Goal: Transaction & Acquisition: Purchase product/service

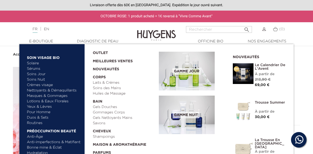
click at [39, 75] on link "Soins Jour" at bounding box center [54, 74] width 54 height 5
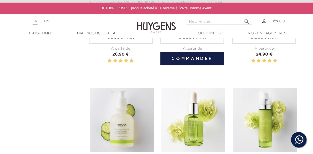
scroll to position [234, 0]
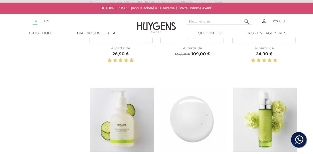
click at [192, 113] on img at bounding box center [193, 120] width 64 height 64
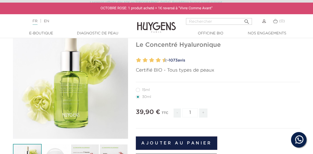
click at [192, 113] on input "1" at bounding box center [190, 112] width 16 height 9
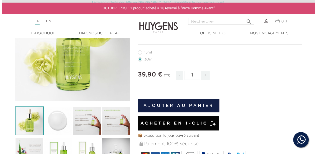
scroll to position [81, 0]
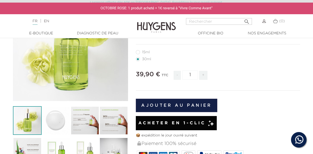
click at [194, 105] on button "Ajouter au panier" at bounding box center [176, 105] width 81 height 13
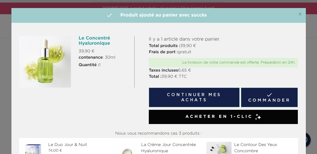
click at [264, 95] on link " Commander" at bounding box center [269, 98] width 57 height 20
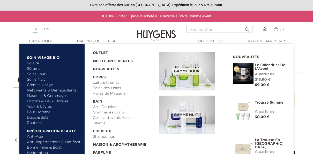
click at [36, 68] on link "Sérums" at bounding box center [54, 68] width 54 height 5
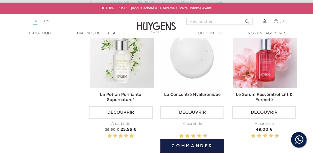
scroll to position [286, 0]
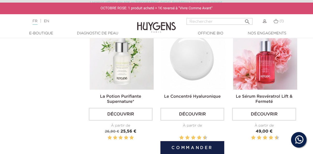
click at [188, 70] on img at bounding box center [193, 58] width 64 height 64
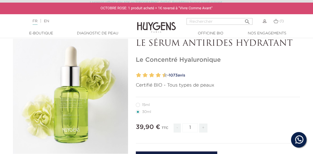
scroll to position [29, 0]
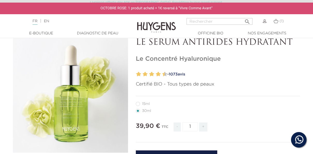
click at [139, 104] on label12"] "15ml" at bounding box center [146, 104] width 20 height 4
radio input "true"
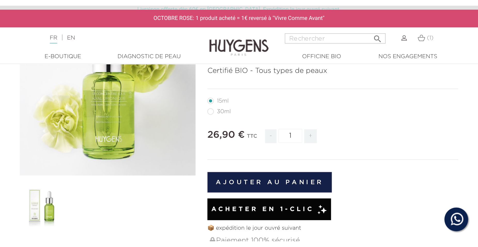
scroll to position [71, 0]
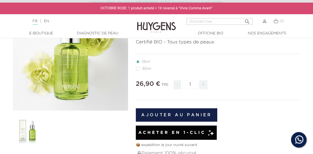
click at [194, 114] on button "Ajouter au panier" at bounding box center [176, 114] width 81 height 13
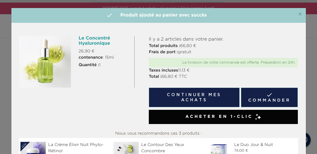
click at [303, 13] on div "×  Produit ajouté au panier avec succès" at bounding box center [158, 15] width 294 height 15
click at [299, 14] on span "×" at bounding box center [300, 14] width 4 height 6
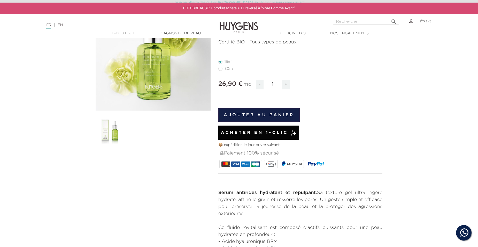
click at [313, 22] on img at bounding box center [422, 21] width 5 height 4
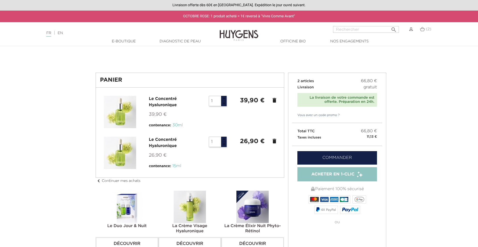
click at [340, 154] on link "Commander" at bounding box center [338, 157] width 80 height 13
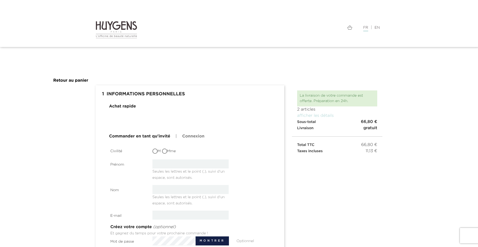
click at [76, 82] on link "Retour au panier" at bounding box center [70, 81] width 35 height 4
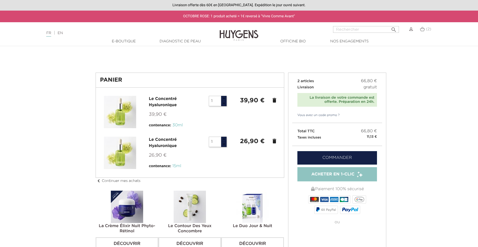
click at [412, 31] on img at bounding box center [411, 29] width 4 height 4
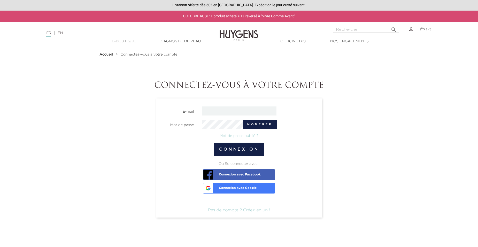
click at [217, 109] on input "email" at bounding box center [239, 111] width 75 height 9
type input "[EMAIL_ADDRESS][DOMAIN_NAME]"
click at [258, 148] on button "Connexion" at bounding box center [239, 149] width 51 height 13
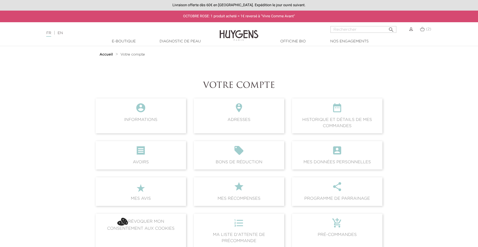
click at [421, 28] on img at bounding box center [422, 29] width 5 height 4
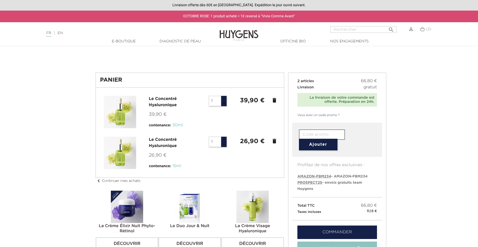
click at [316, 184] on span "PROSPECT25" at bounding box center [310, 183] width 25 height 4
type input "PROSPECT25"
click at [328, 144] on button "Ajouter" at bounding box center [318, 145] width 39 height 12
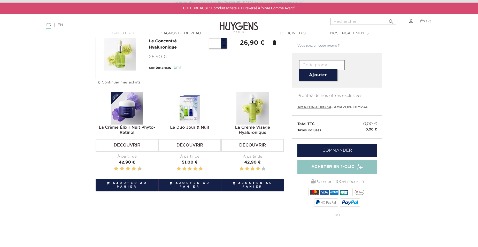
scroll to position [103, 0]
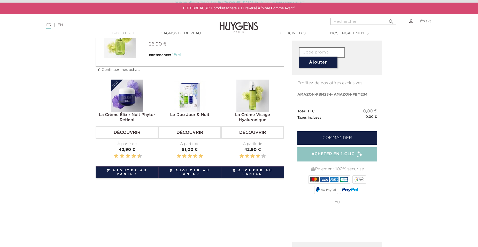
click at [342, 141] on link "Commander" at bounding box center [338, 137] width 80 height 13
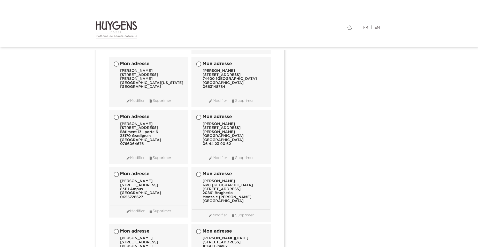
scroll to position [5222, 0]
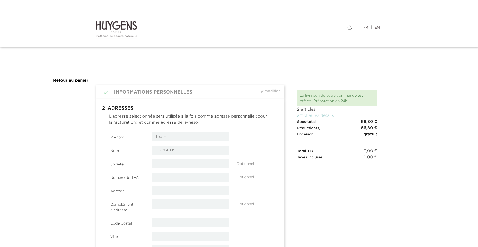
select select "8"
click at [165, 136] on input "Team" at bounding box center [191, 136] width 77 height 9
click at [158, 137] on input "Team" at bounding box center [191, 136] width 77 height 9
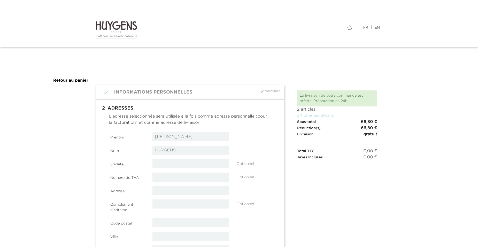
type input "[PERSON_NAME]"
click at [165, 150] on input "HUYGENS" at bounding box center [191, 150] width 77 height 9
type input "Roumec"
click at [170, 166] on input "text" at bounding box center [191, 163] width 77 height 9
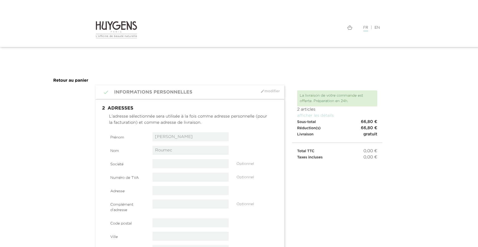
paste input "Société de Conditionnement du Midi"
type input "Société de Conditionnement du Midi"
click at [170, 173] on input "text" at bounding box center [191, 177] width 77 height 9
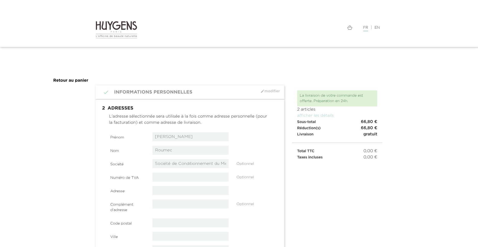
click at [166, 192] on input "text" at bounding box center [191, 190] width 77 height 9
click at [171, 185] on section "Prénom Sophie Nom Roumec Société Société de Conditionnement du Midi Optionnel" at bounding box center [190, 206] width 161 height 148
click at [172, 192] on input "text" at bounding box center [191, 190] width 77 height 9
paste input "ZI Carros [GEOGRAPHIC_DATA]"
type input "ZI Carros [GEOGRAPHIC_DATA]"
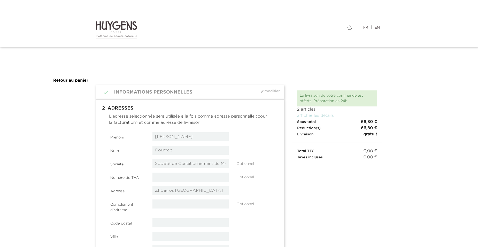
click at [294, 202] on div " 1 Informations personnelles mode_edit Modifier Connecté en tant que Team HUYG…" at bounding box center [239, 210] width 295 height 251
click at [208, 210] on div "Complément d'adresse Optionnel" at bounding box center [191, 207] width 168 height 15
click at [208, 207] on input "text" at bounding box center [191, 204] width 77 height 9
paste input "BP515"
type input "BP515"
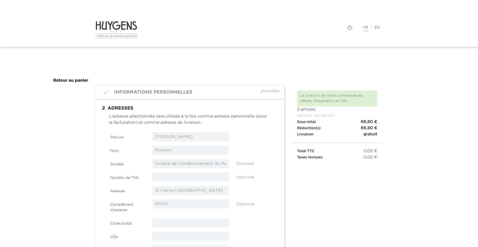
click at [185, 222] on input "text" at bounding box center [191, 222] width 77 height 9
paste input "06516"
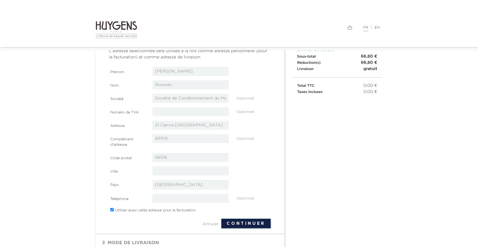
scroll to position [52, 0]
type input "06516"
click at [175, 170] on input "text" at bounding box center [191, 170] width 77 height 9
type input "Carros Cedex 1"
click at [232, 222] on button "Continuer" at bounding box center [246, 223] width 50 height 10
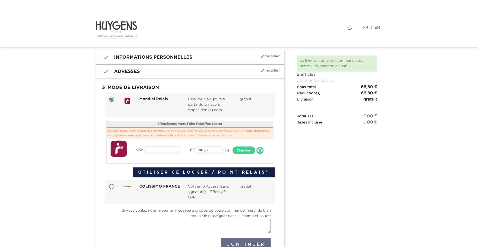
scroll to position [26, 0]
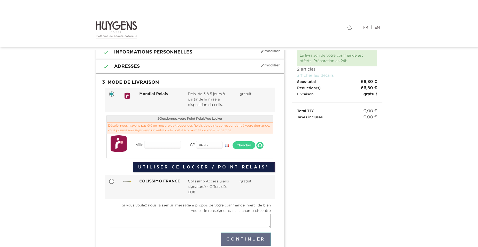
click at [107, 179] on div at bounding box center [112, 181] width 14 height 5
click at [114, 182] on input "COLISSIMO FRANCE Colissimo Access (sans signature) - Offert dès 60€ gratuit" at bounding box center [112, 181] width 5 height 5
radio input "true"
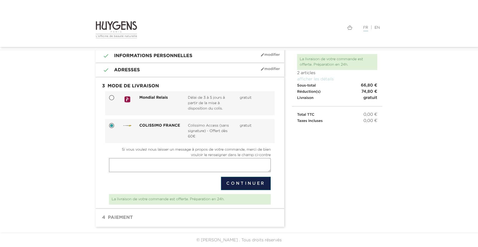
click at [238, 183] on button "Continuer" at bounding box center [246, 183] width 50 height 13
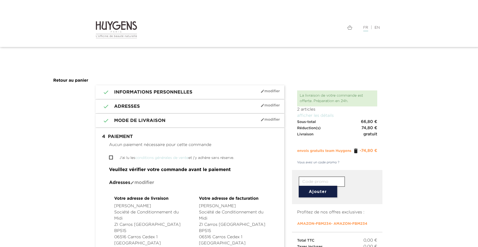
click at [114, 157] on li " J'ai lu les conditions générales de vente et j'y adhère sans réserve." at bounding box center [190, 158] width 162 height 6
click at [110, 158] on input "J'ai lu les conditions générales de vente et j'y adhère sans réserve." at bounding box center [110, 157] width 3 height 3
checkbox input "true"
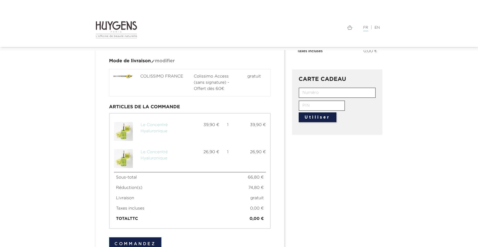
scroll to position [184, 0]
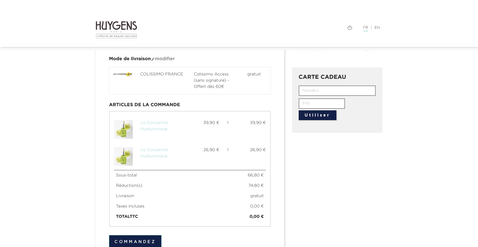
click at [151, 239] on button "Commandez" at bounding box center [135, 241] width 52 height 13
